Goal: Task Accomplishment & Management: Use online tool/utility

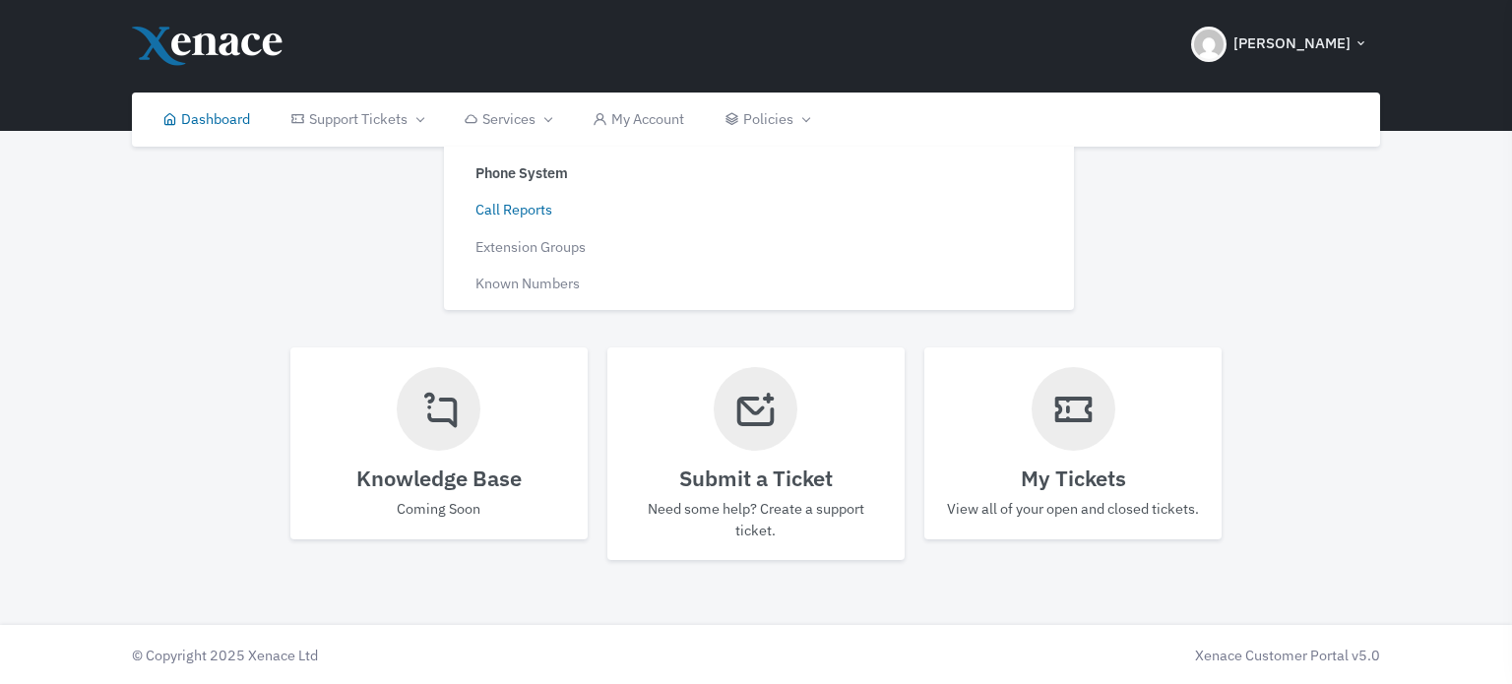
click at [511, 210] on link "Call Reports" at bounding box center [600, 209] width 297 height 37
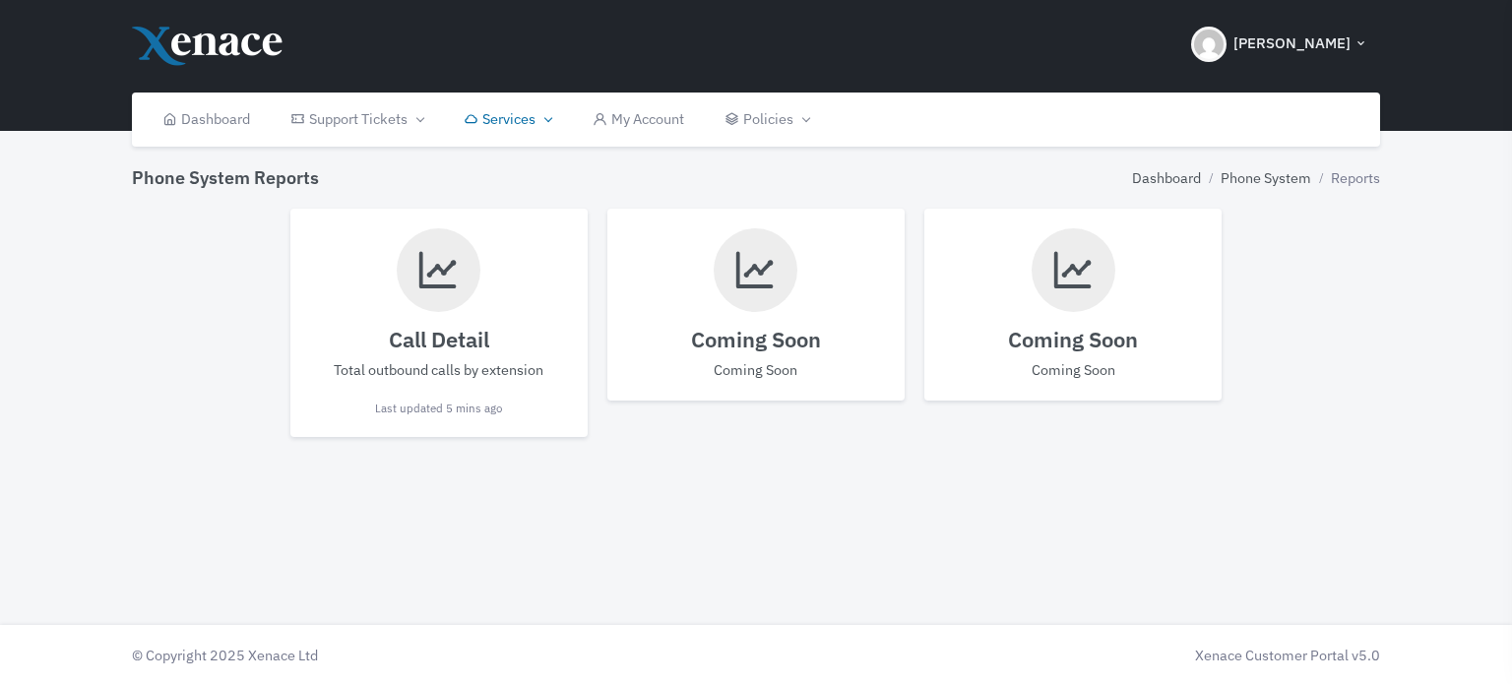
click at [443, 274] on icon at bounding box center [438, 269] width 44 height 67
select select
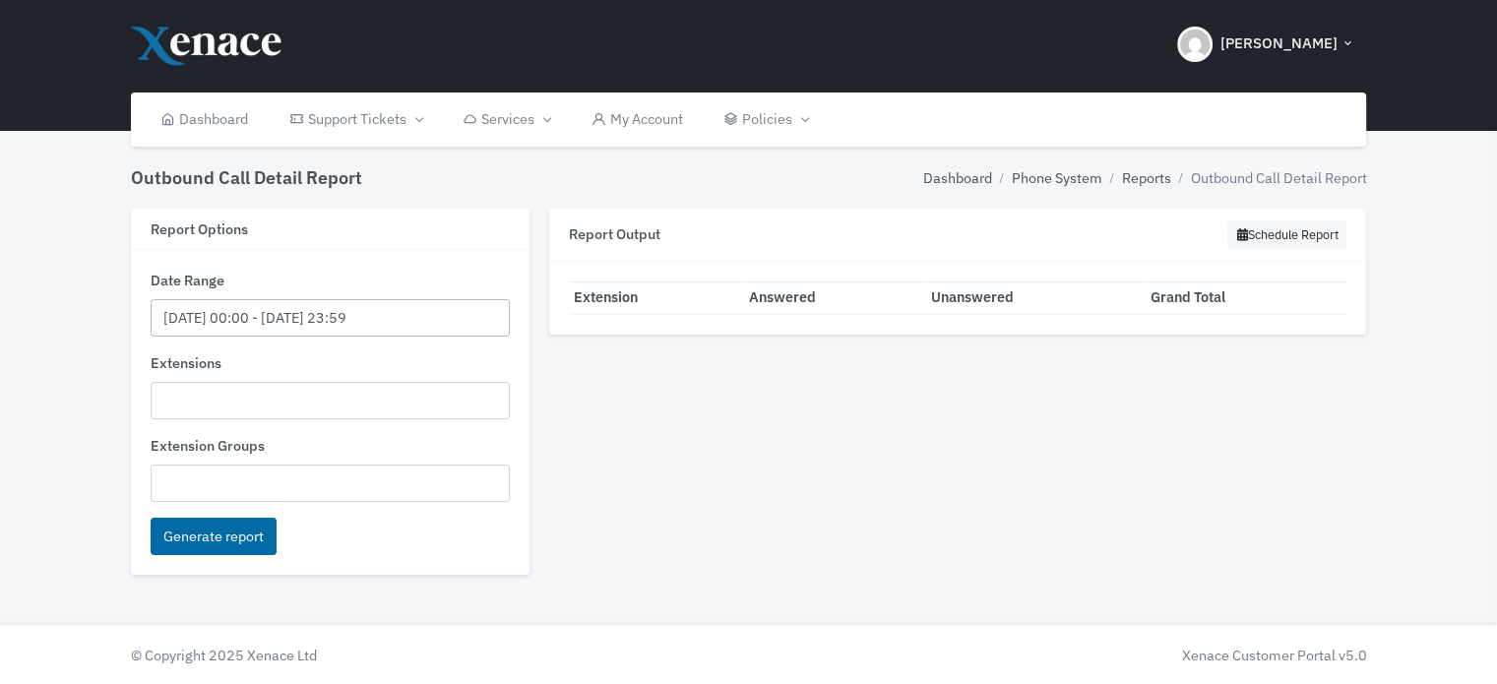
click at [315, 312] on input "[DATE] 00:00 - [DATE] 23:59" at bounding box center [330, 318] width 359 height 38
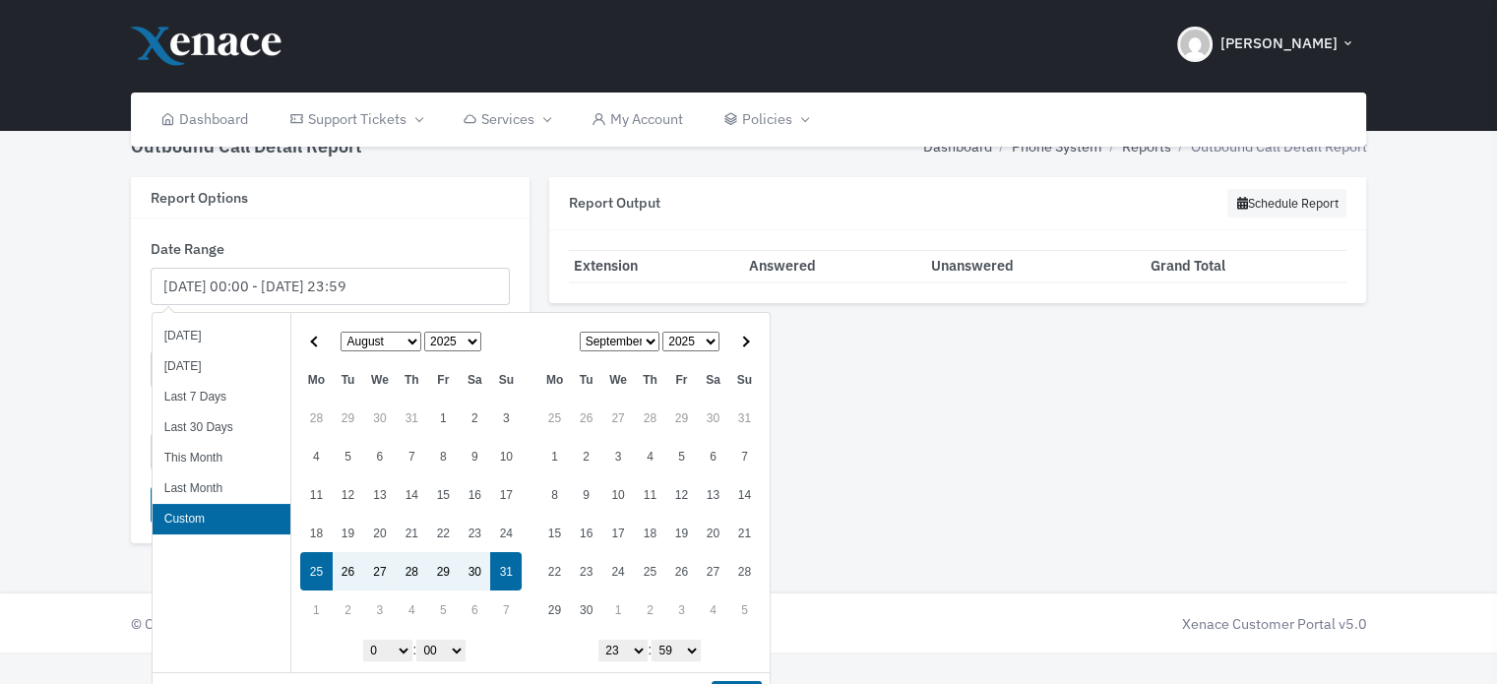
scroll to position [61, 0]
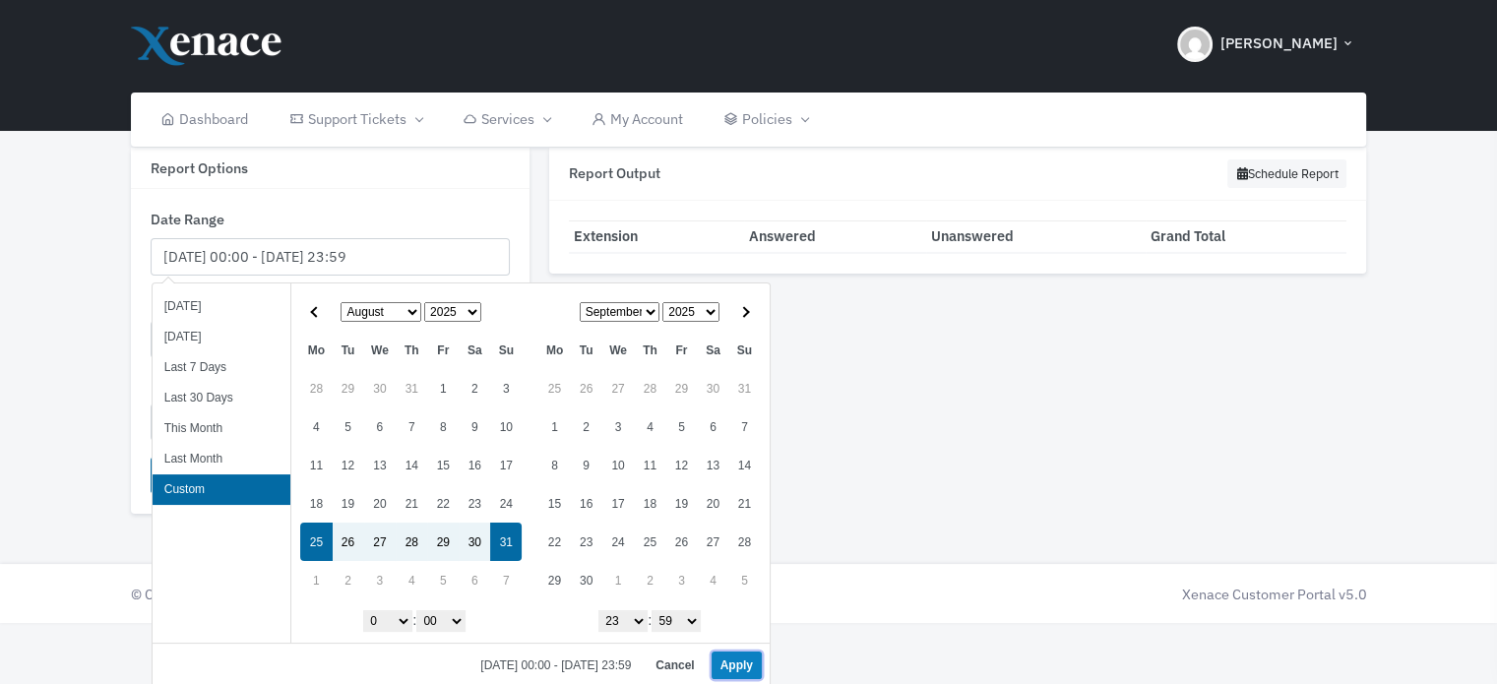
click at [732, 660] on button "Apply" at bounding box center [737, 666] width 50 height 28
type input "[DATE] 00:00 - [DATE] 23:59"
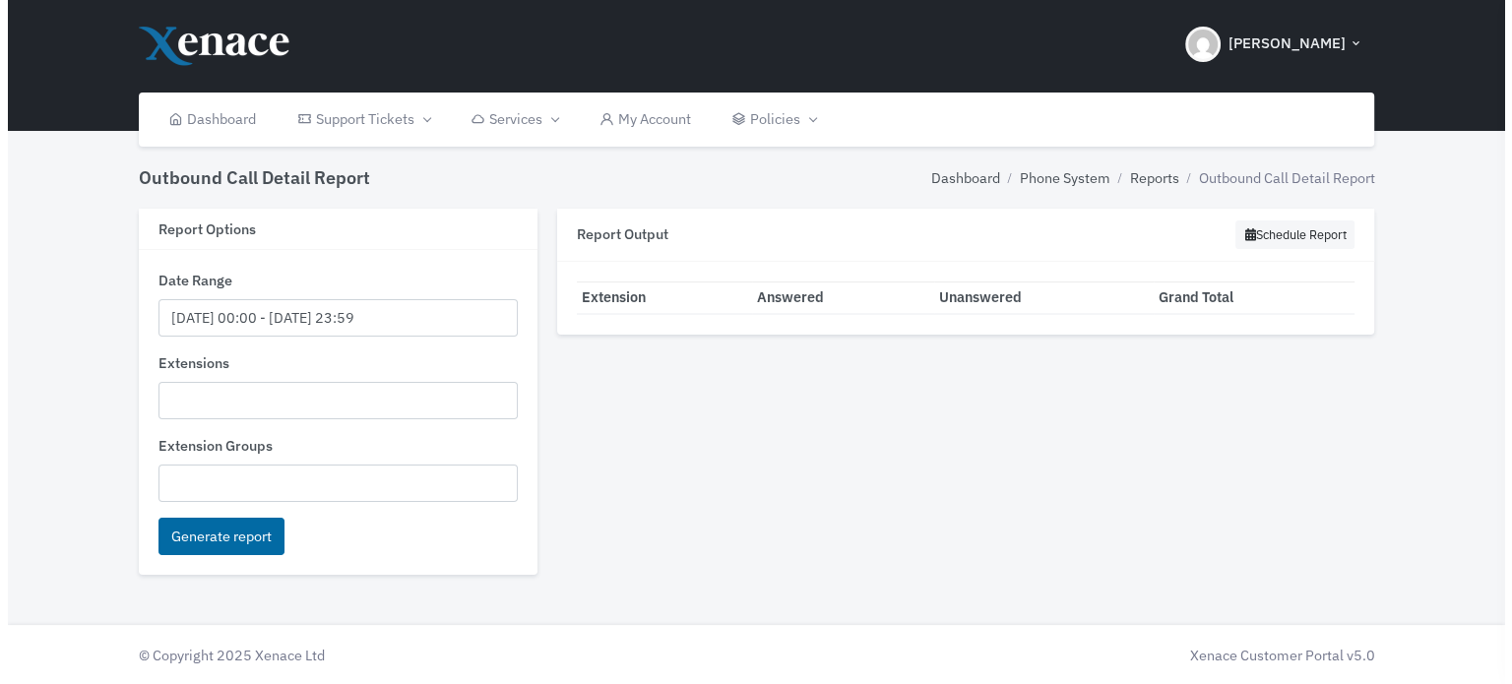
scroll to position [0, 0]
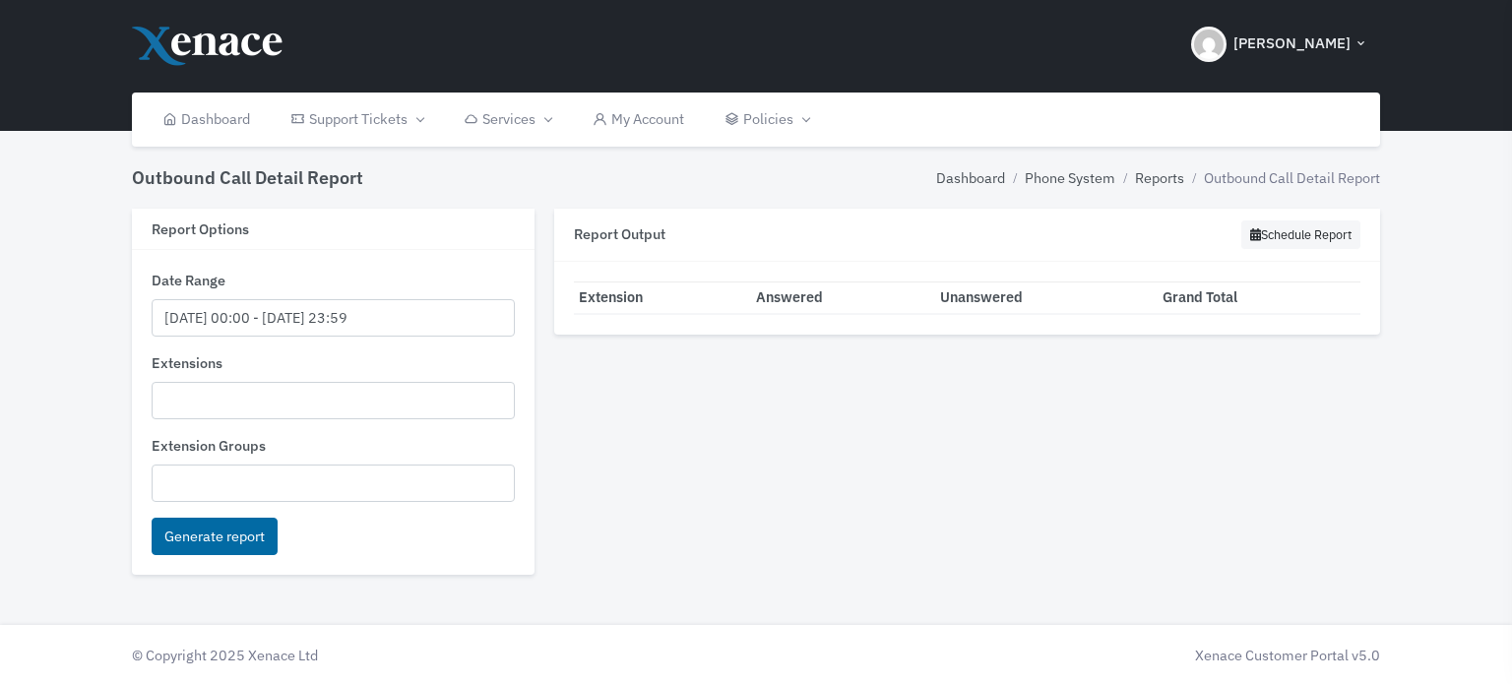
click at [164, 397] on input "search" at bounding box center [167, 401] width 11 height 22
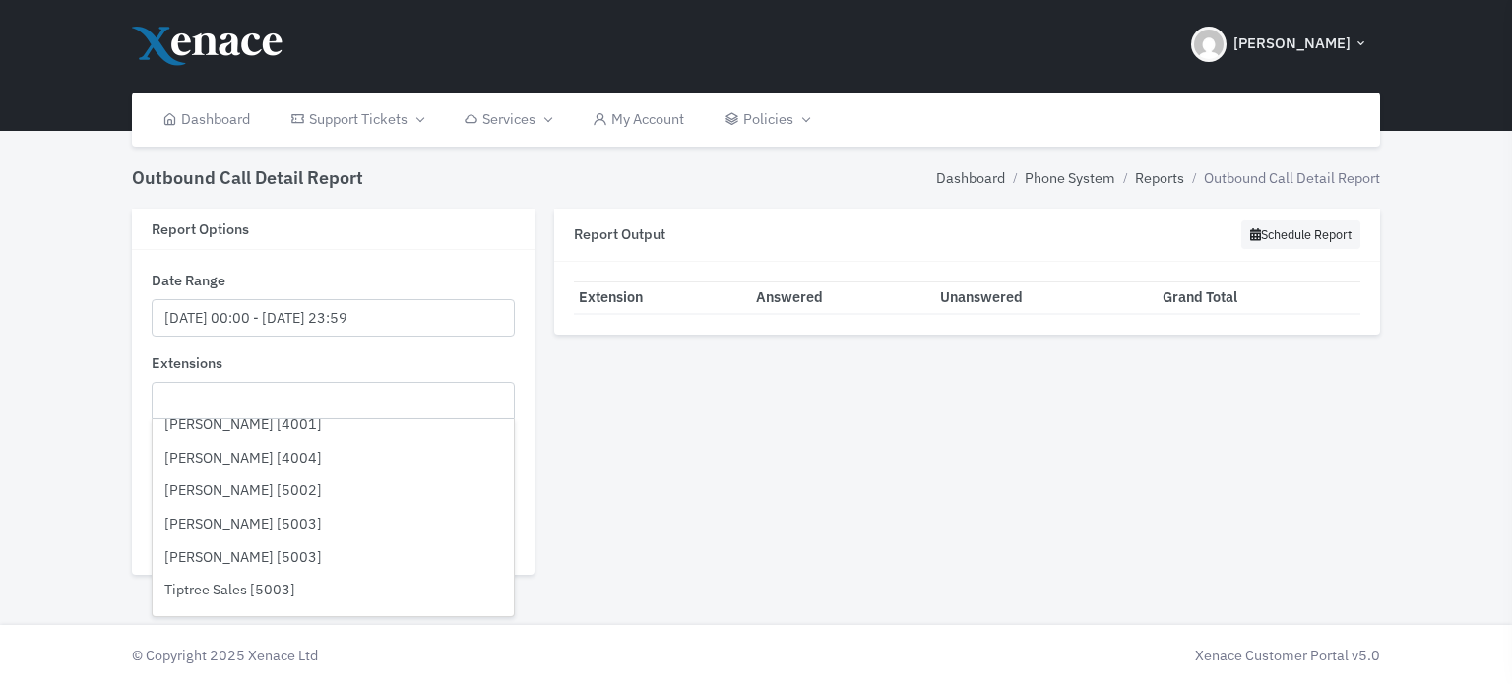
scroll to position [2264, 0]
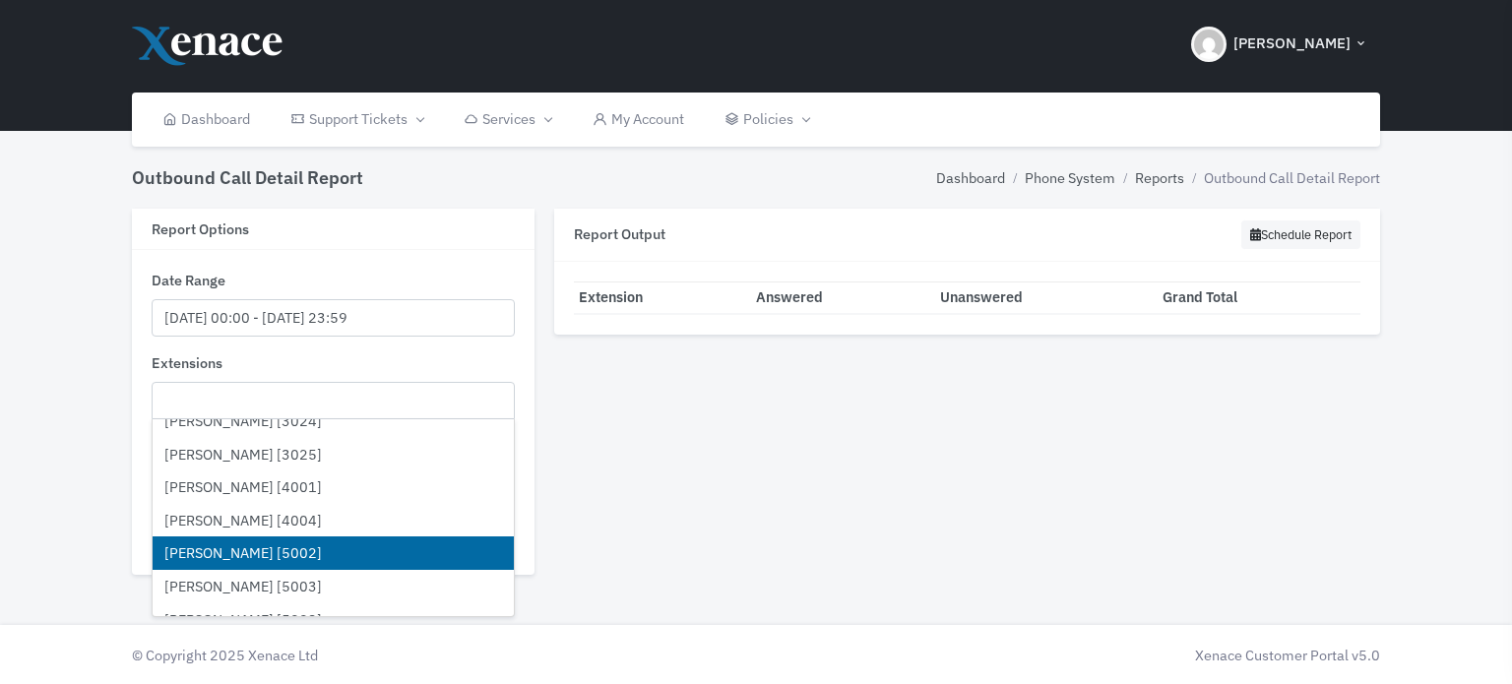
click at [294, 538] on li "[PERSON_NAME] [5002]" at bounding box center [334, 552] width 362 height 33
select select "5002"
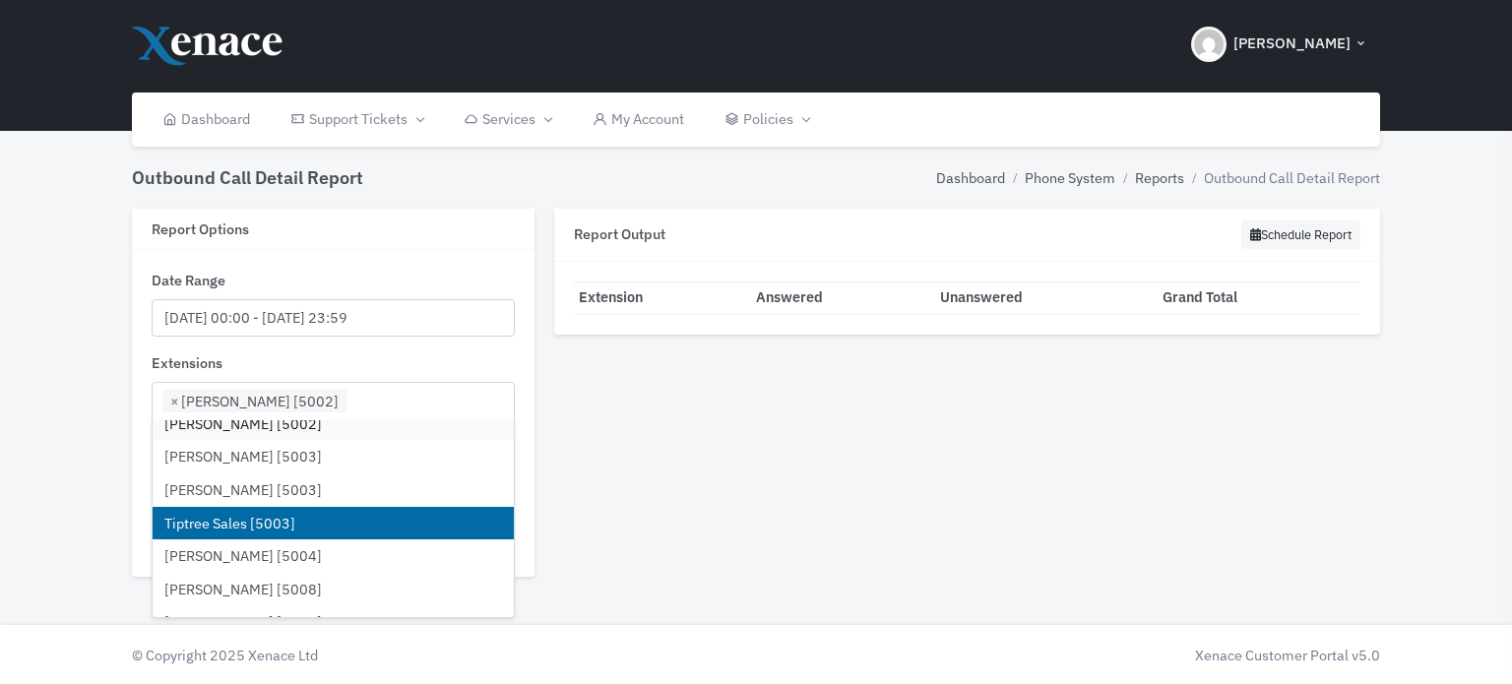
scroll to position [2362, 0]
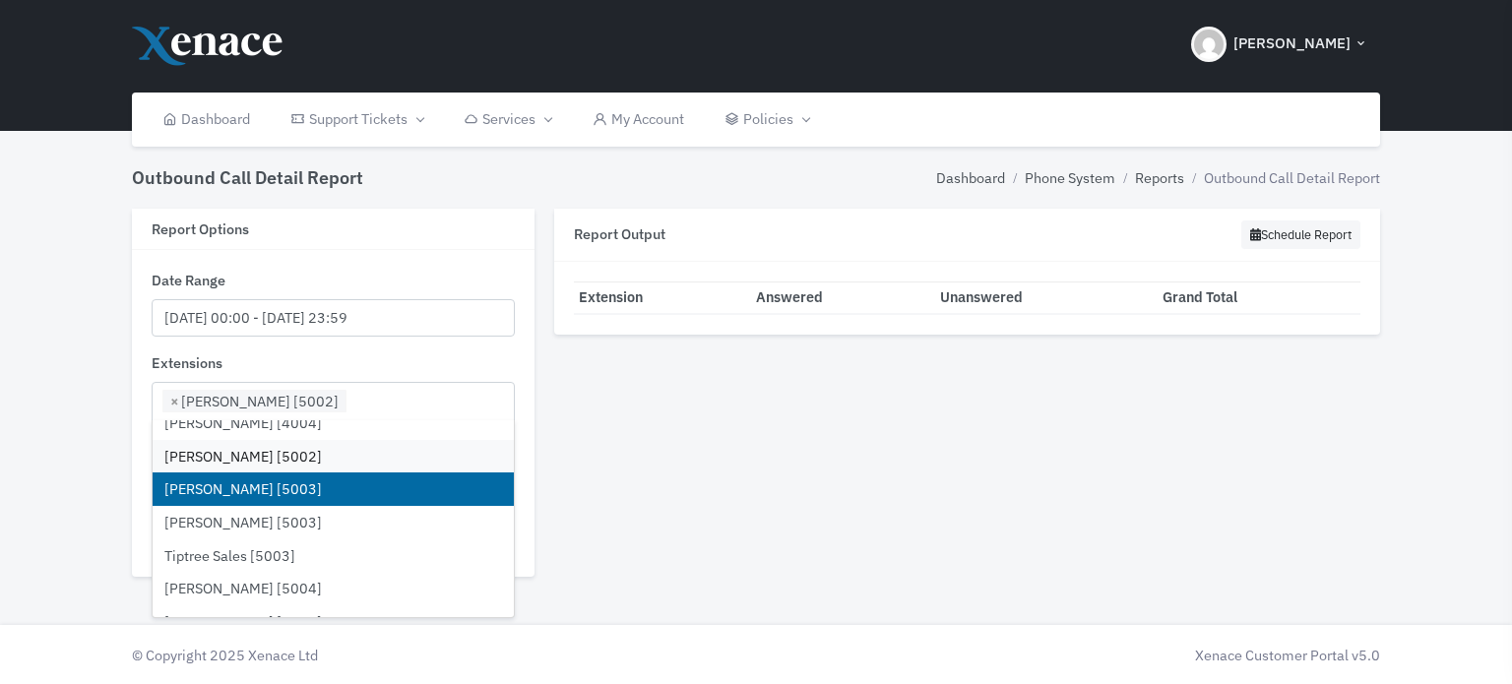
click at [241, 483] on li "[PERSON_NAME] [5003]" at bounding box center [334, 488] width 362 height 33
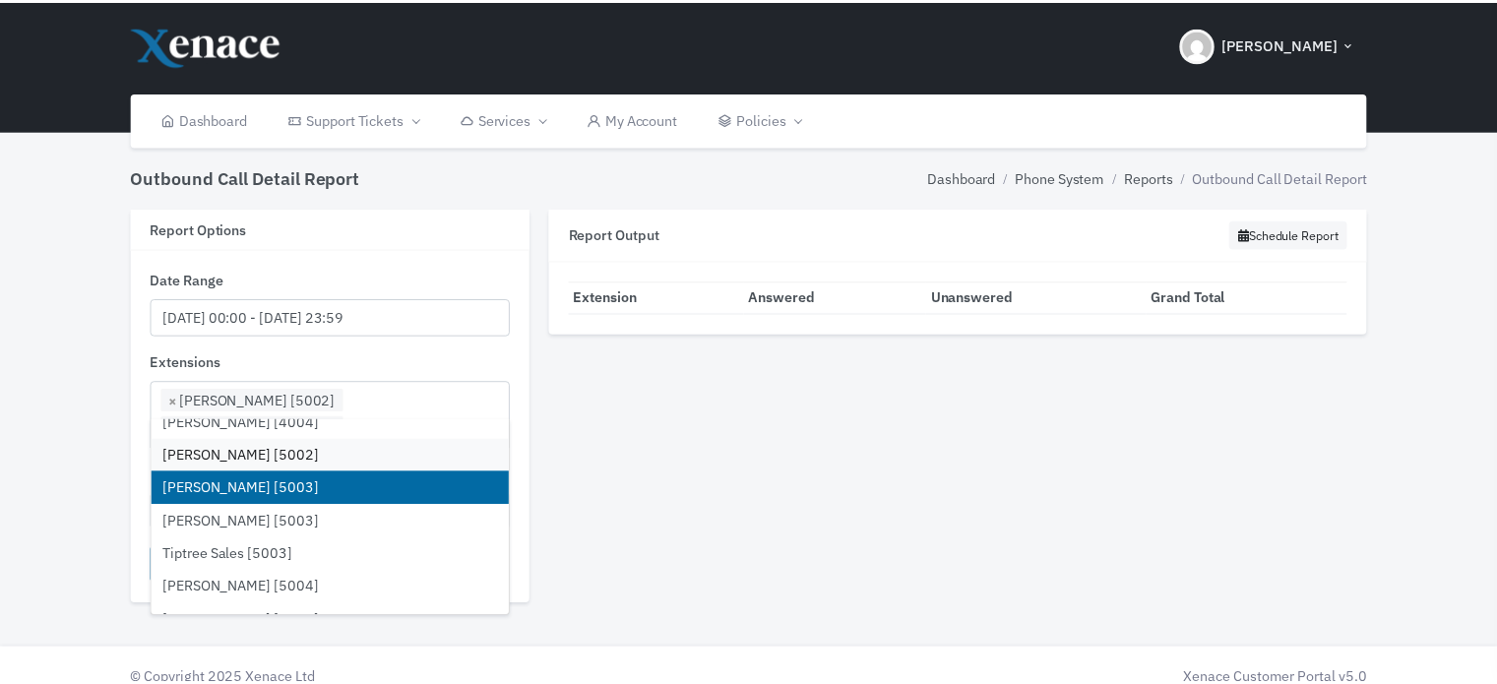
scroll to position [2461, 0]
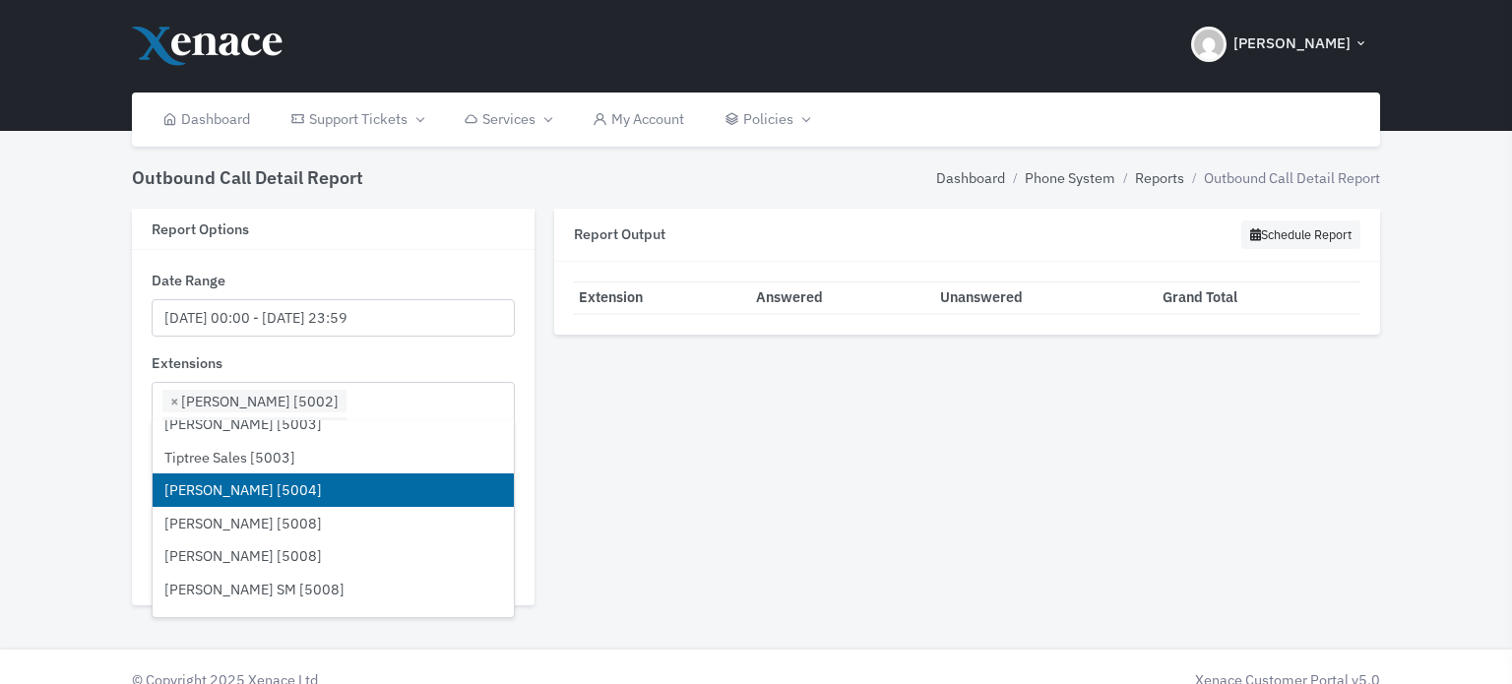
click at [264, 479] on li "[PERSON_NAME] [5004]" at bounding box center [334, 489] width 362 height 33
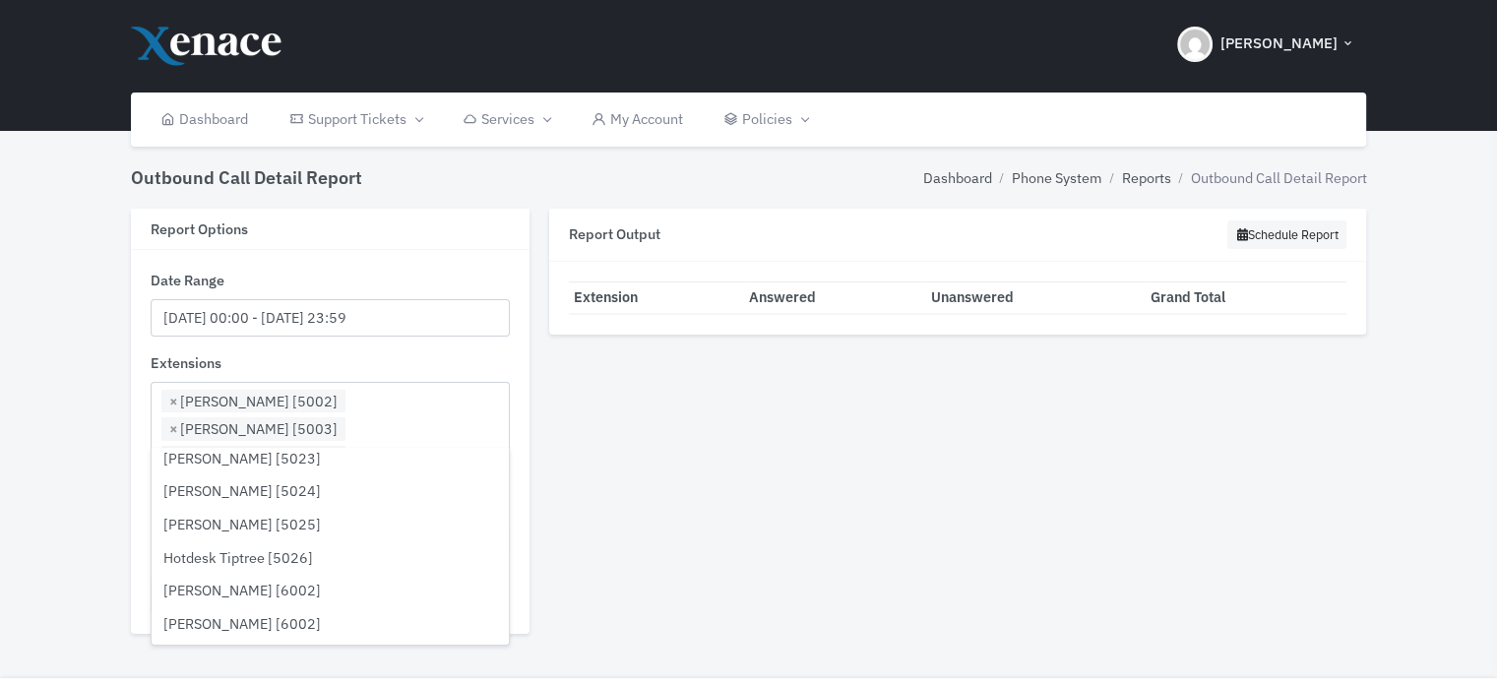
scroll to position [3346, 0]
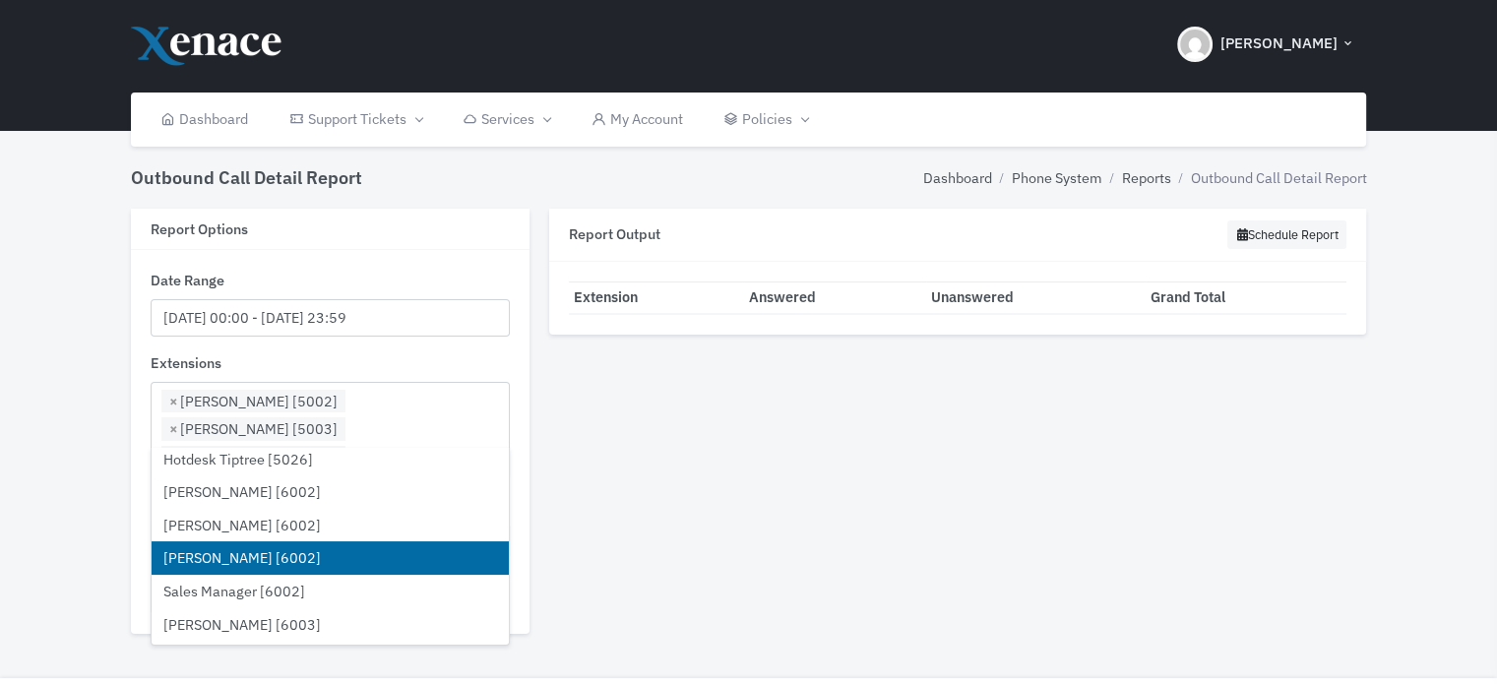
click at [235, 554] on li "[PERSON_NAME] [6002]" at bounding box center [330, 557] width 357 height 33
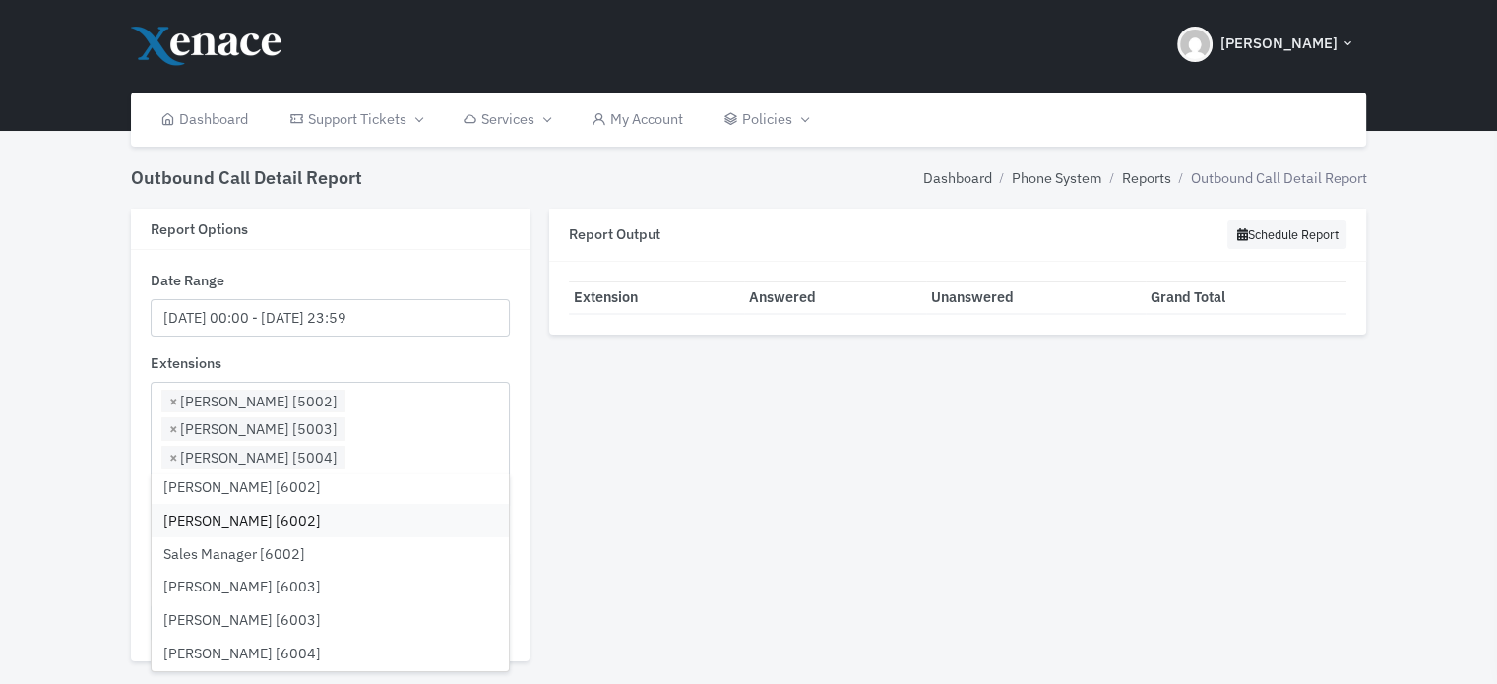
scroll to position [3445, 0]
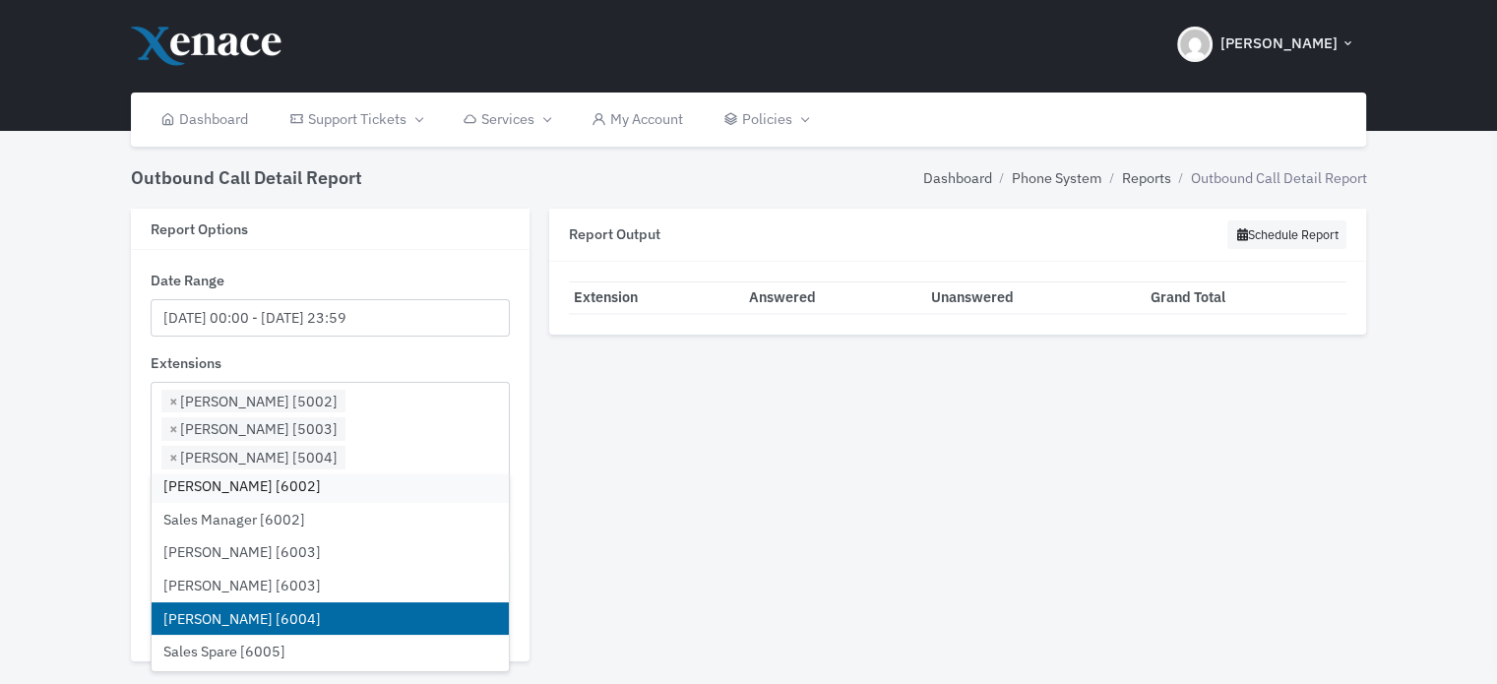
click at [249, 614] on li "[PERSON_NAME] [6004]" at bounding box center [330, 618] width 357 height 33
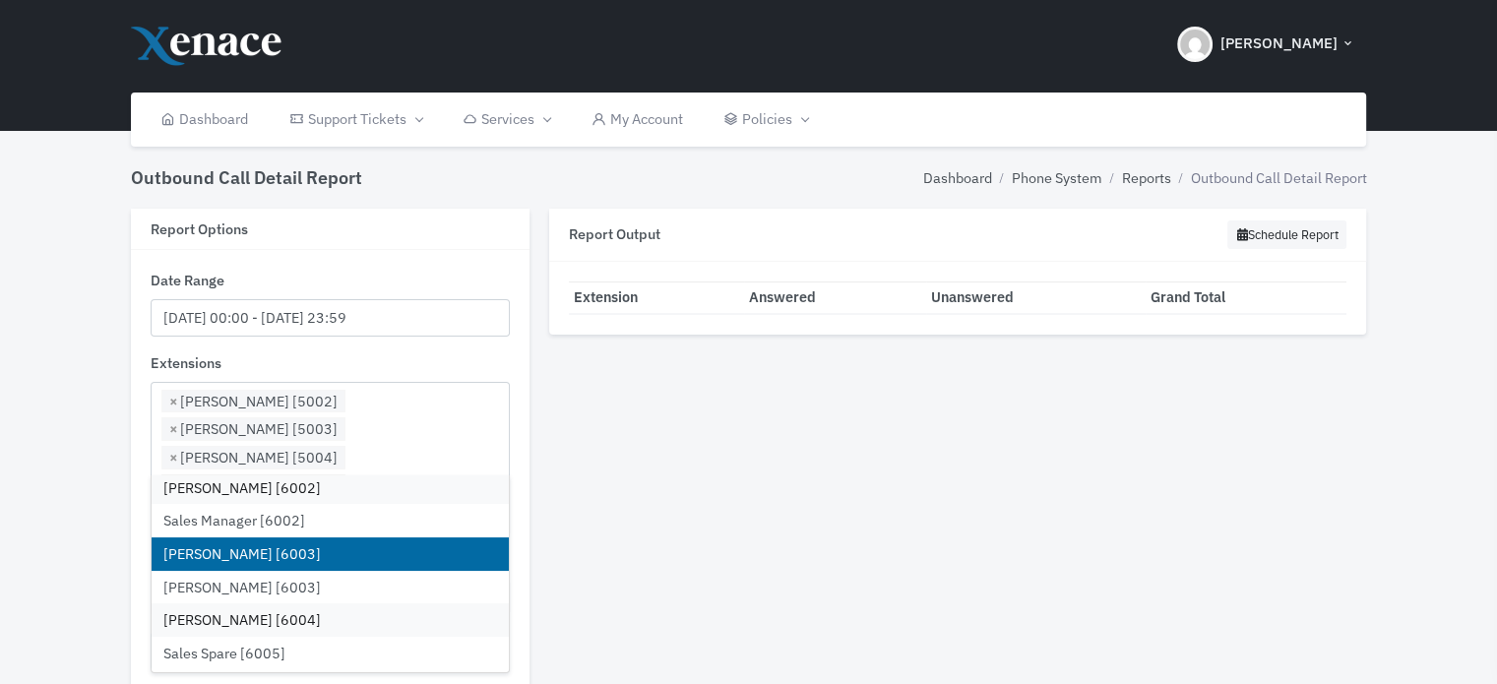
click at [242, 554] on li "[PERSON_NAME] [6003]" at bounding box center [330, 553] width 357 height 33
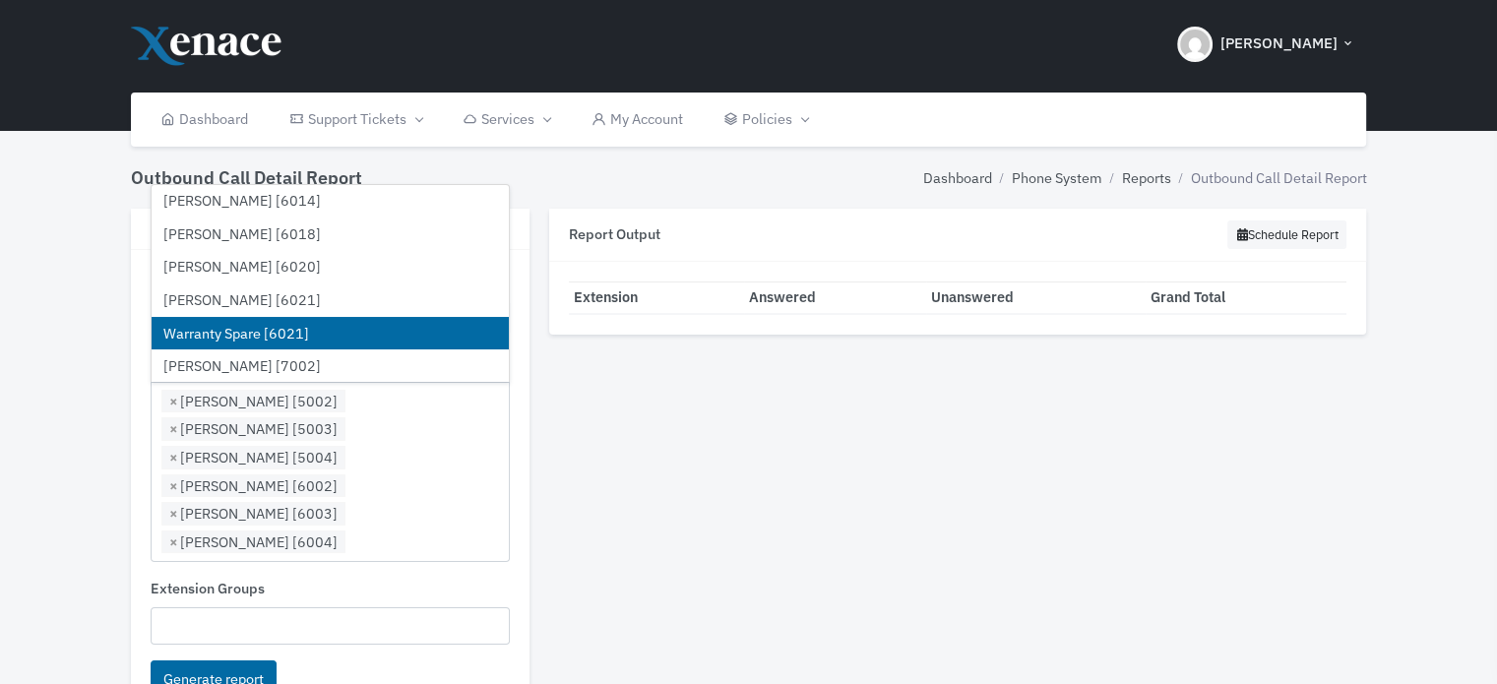
scroll to position [4035, 0]
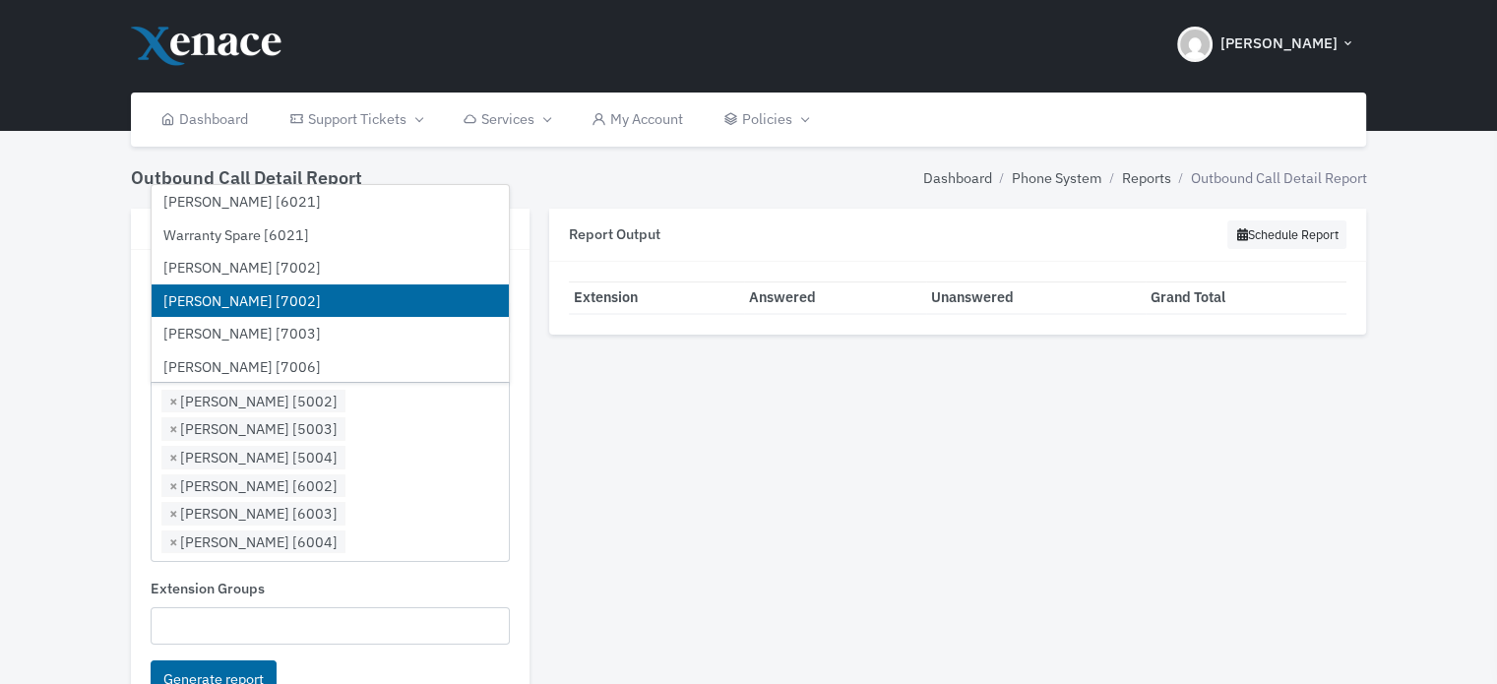
click at [259, 297] on li "[PERSON_NAME] [7002]" at bounding box center [330, 300] width 357 height 33
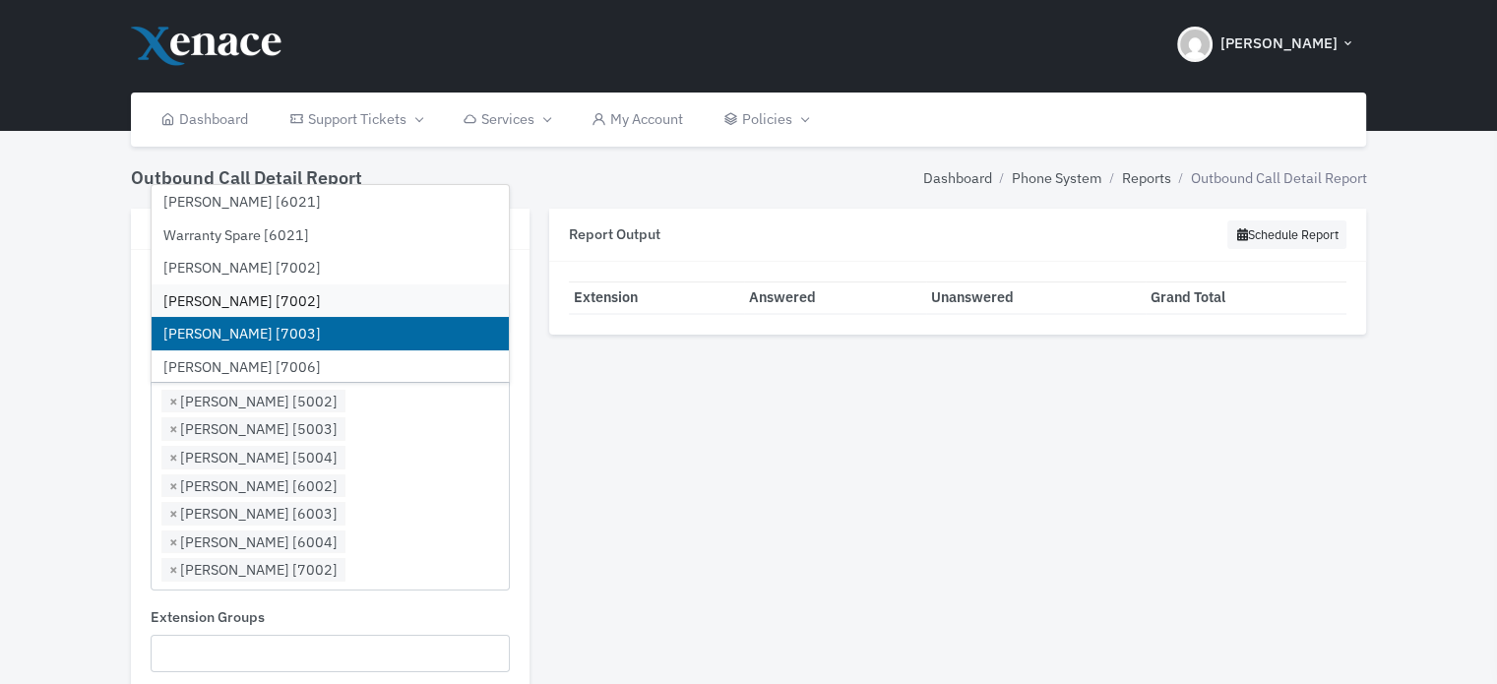
click at [256, 333] on li "[PERSON_NAME] [7003]" at bounding box center [330, 333] width 357 height 33
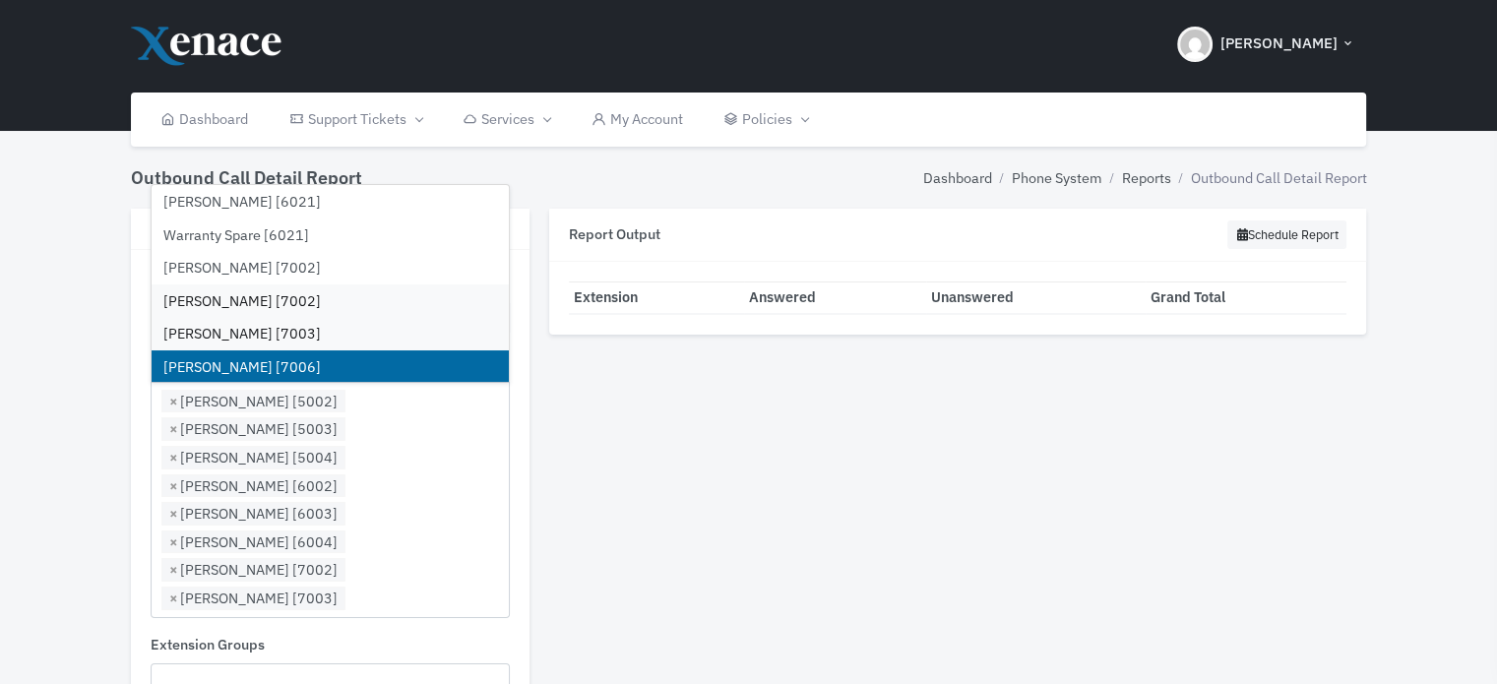
click at [239, 362] on li "[PERSON_NAME] [7006]" at bounding box center [330, 366] width 357 height 33
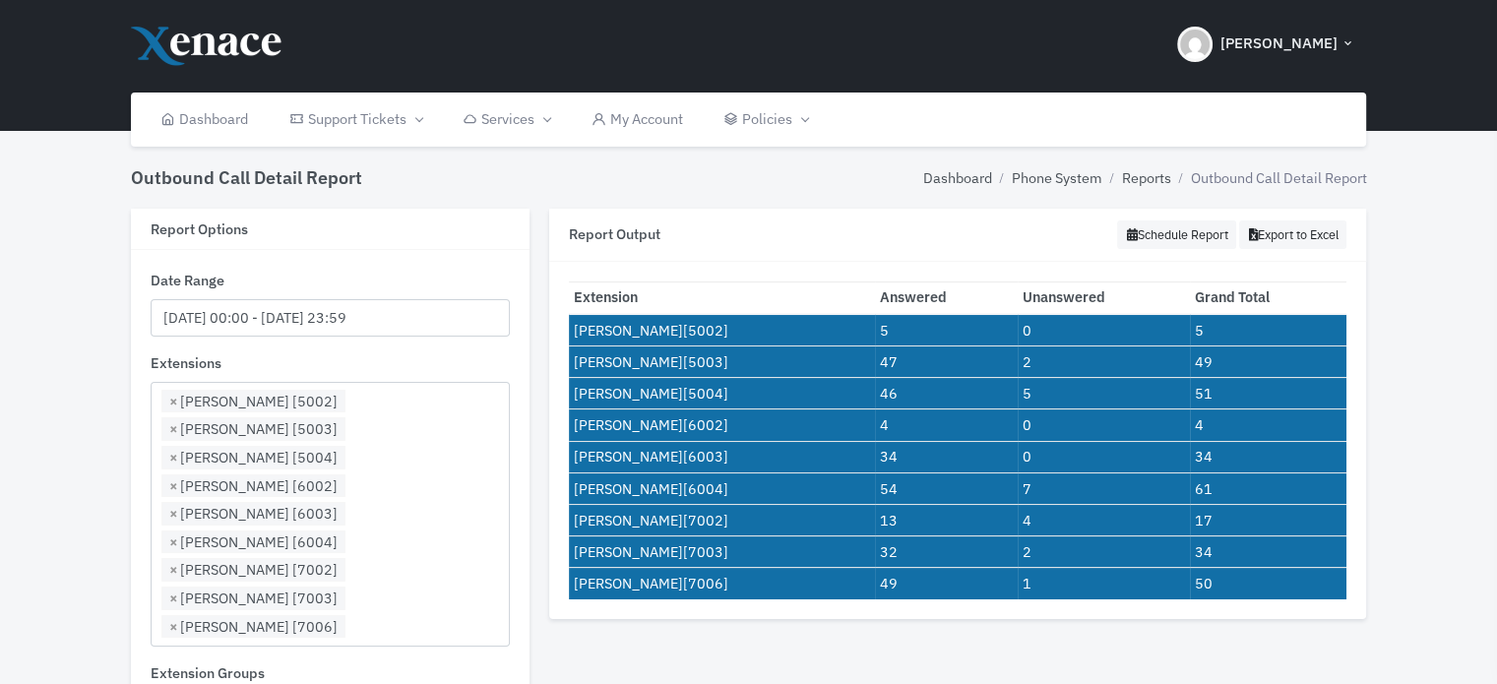
drag, startPoint x: 1355, startPoint y: 590, endPoint x: 557, endPoint y: 305, distance: 847.4
click at [557, 305] on div "Extension Answered Unanswered Grand Total [PERSON_NAME] [5002] 5 0 5 [PERSON_NA…" at bounding box center [958, 440] width 818 height 357
copy div
